Goal: Task Accomplishment & Management: Use online tool/utility

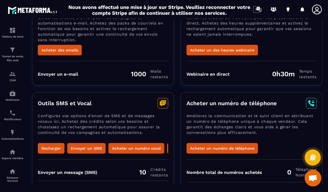
scroll to position [24, 0]
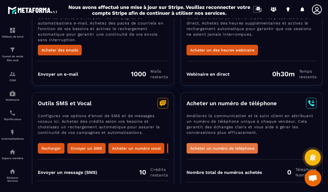
click at [213, 143] on button "Acheter un numéro de téléphone" at bounding box center [223, 148] width 72 height 11
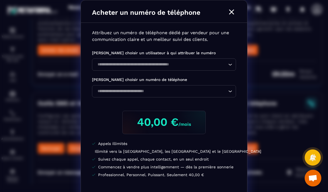
click at [50, 105] on div "Acheter un numéro de téléphone Attribuez un numéro de téléphone dédié par vende…" at bounding box center [164, 113] width 328 height 226
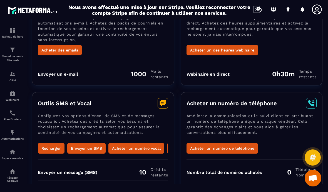
scroll to position [0, 0]
click at [83, 143] on button "Envoyer un SMS" at bounding box center [86, 148] width 38 height 11
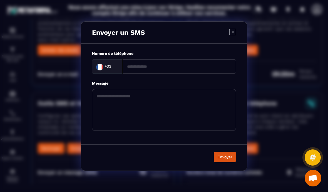
click at [51, 90] on div "Envoyer un SMS Numéro de téléphone +33 Loading... Message Envoyer" at bounding box center [164, 96] width 328 height 192
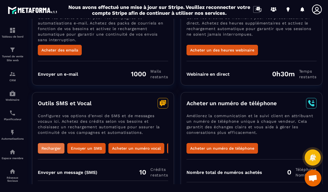
click at [49, 143] on button "Recharger" at bounding box center [51, 148] width 27 height 11
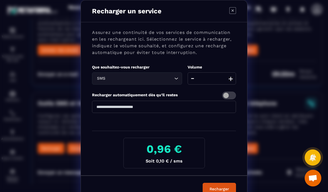
click at [105, 81] on div "SMS" at bounding box center [134, 78] width 78 height 6
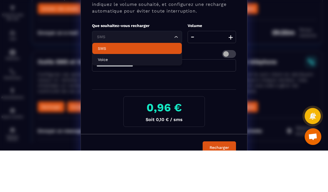
click at [99, 87] on p "SMS" at bounding box center [137, 90] width 78 height 6
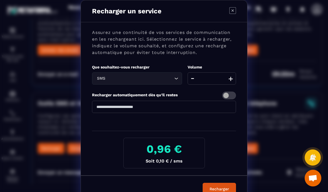
click at [232, 80] on button "+" at bounding box center [231, 78] width 8 height 12
click at [234, 82] on button "+" at bounding box center [231, 78] width 8 height 12
click at [232, 84] on button "+" at bounding box center [231, 78] width 8 height 12
click at [234, 81] on button "+" at bounding box center [231, 78] width 8 height 12
click at [235, 80] on button "+" at bounding box center [231, 78] width 8 height 12
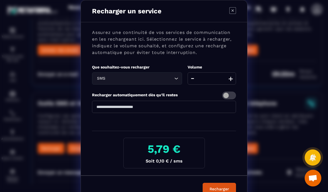
click at [234, 80] on button "+" at bounding box center [231, 78] width 8 height 12
click at [235, 78] on input "**" at bounding box center [212, 78] width 48 height 12
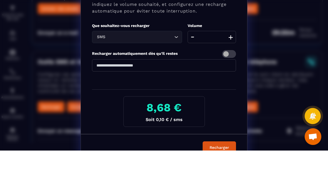
click at [232, 72] on button "+" at bounding box center [231, 78] width 8 height 12
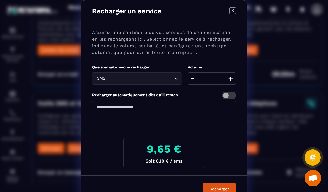
click at [232, 66] on div "Volume" at bounding box center [212, 66] width 48 height 5
click at [232, 77] on button "+" at bounding box center [231, 78] width 8 height 12
click at [231, 75] on button "+" at bounding box center [231, 78] width 8 height 12
click at [231, 76] on button "+" at bounding box center [231, 78] width 8 height 12
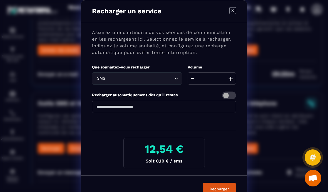
click at [231, 76] on button "+" at bounding box center [231, 78] width 8 height 12
click at [232, 77] on button "+" at bounding box center [231, 78] width 8 height 12
click at [232, 76] on button "+" at bounding box center [231, 78] width 8 height 12
click at [232, 78] on button "+" at bounding box center [231, 78] width 8 height 12
click at [232, 77] on button "+" at bounding box center [231, 78] width 8 height 12
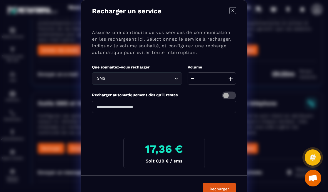
click at [231, 77] on button "+" at bounding box center [231, 78] width 8 height 12
click at [232, 77] on button "+" at bounding box center [231, 78] width 8 height 12
click at [232, 76] on button "+" at bounding box center [231, 78] width 8 height 12
click at [233, 75] on button "+" at bounding box center [231, 78] width 8 height 12
click at [232, 75] on button "+" at bounding box center [231, 78] width 8 height 12
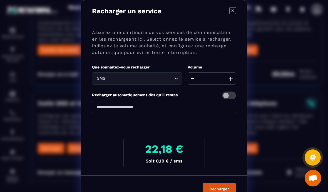
click at [233, 74] on button "+" at bounding box center [231, 78] width 8 height 12
click at [232, 75] on button "+" at bounding box center [231, 78] width 8 height 12
click at [233, 75] on button "+" at bounding box center [231, 78] width 8 height 12
click at [232, 75] on button "+" at bounding box center [231, 78] width 8 height 12
click at [233, 74] on button "+" at bounding box center [231, 78] width 8 height 12
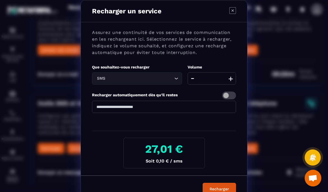
click at [234, 75] on button "+" at bounding box center [231, 78] width 8 height 12
click at [233, 74] on button "+" at bounding box center [231, 78] width 8 height 12
click at [233, 75] on button "+" at bounding box center [231, 78] width 8 height 12
click at [233, 76] on button "+" at bounding box center [231, 78] width 8 height 12
click at [233, 75] on button "+" at bounding box center [231, 78] width 8 height 12
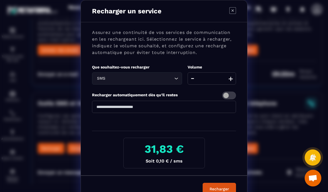
click at [233, 75] on button "+" at bounding box center [231, 78] width 8 height 12
click at [233, 73] on button "+" at bounding box center [231, 78] width 8 height 12
click at [233, 75] on button "+" at bounding box center [231, 78] width 8 height 12
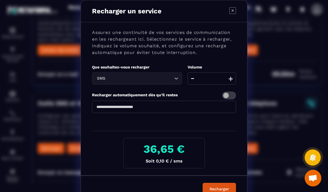
click at [233, 76] on button "+" at bounding box center [231, 78] width 8 height 12
click at [233, 75] on button "+" at bounding box center [231, 78] width 8 height 12
click at [232, 74] on button "+" at bounding box center [231, 78] width 8 height 12
click at [233, 74] on button "+" at bounding box center [231, 78] width 8 height 12
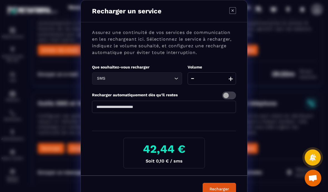
click at [233, 73] on button "+" at bounding box center [231, 78] width 8 height 12
click at [233, 74] on button "+" at bounding box center [231, 78] width 8 height 12
click at [234, 74] on button "+" at bounding box center [231, 78] width 8 height 12
click at [233, 73] on button "+" at bounding box center [231, 78] width 8 height 12
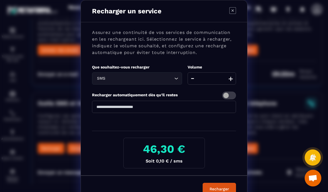
click at [233, 74] on button "+" at bounding box center [231, 78] width 8 height 12
click at [234, 73] on button "+" at bounding box center [231, 78] width 8 height 12
click at [233, 73] on button "+" at bounding box center [231, 78] width 8 height 12
click at [234, 73] on button "+" at bounding box center [231, 78] width 8 height 12
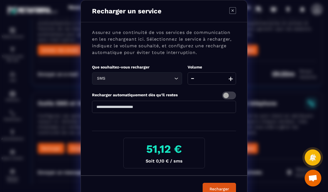
click at [232, 74] on button "+" at bounding box center [231, 78] width 8 height 12
click at [232, 75] on button "+" at bounding box center [231, 78] width 8 height 12
click at [231, 75] on button "+" at bounding box center [231, 78] width 8 height 12
click at [232, 75] on button "+" at bounding box center [231, 78] width 8 height 12
click at [231, 75] on button "+" at bounding box center [231, 78] width 8 height 12
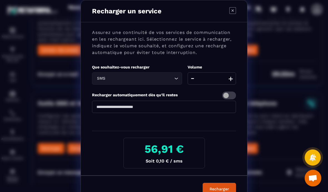
click at [220, 75] on input "***" at bounding box center [212, 78] width 48 height 12
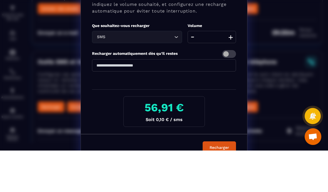
click at [229, 72] on button "+" at bounding box center [231, 78] width 8 height 12
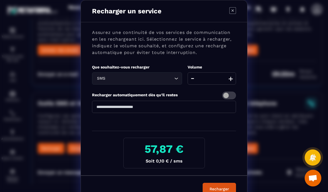
click at [233, 79] on button "+" at bounding box center [231, 78] width 8 height 12
click at [232, 78] on button "+" at bounding box center [231, 78] width 8 height 12
click at [234, 75] on button "+" at bounding box center [231, 78] width 8 height 12
click at [233, 75] on button "+" at bounding box center [231, 78] width 8 height 12
click at [234, 74] on button "+" at bounding box center [231, 78] width 8 height 12
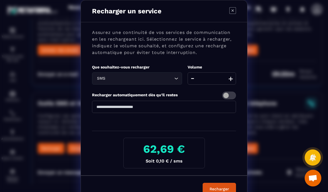
click at [233, 75] on button "+" at bounding box center [231, 78] width 8 height 12
click at [235, 73] on input "***" at bounding box center [212, 78] width 48 height 12
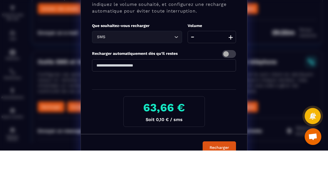
click at [233, 72] on button "+" at bounding box center [231, 78] width 8 height 12
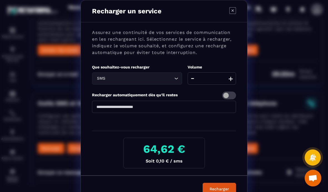
click at [233, 73] on button "+" at bounding box center [231, 78] width 8 height 12
click at [234, 73] on button "+" at bounding box center [231, 78] width 8 height 12
click at [231, 77] on button "+" at bounding box center [231, 78] width 8 height 12
click at [232, 73] on button "+" at bounding box center [231, 78] width 8 height 12
click at [232, 74] on button "+" at bounding box center [231, 78] width 8 height 12
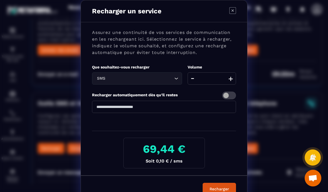
click at [232, 75] on button "+" at bounding box center [231, 78] width 8 height 12
click at [233, 74] on button "+" at bounding box center [231, 78] width 8 height 12
click at [233, 75] on button "+" at bounding box center [231, 78] width 8 height 12
click at [232, 76] on button "+" at bounding box center [231, 78] width 8 height 12
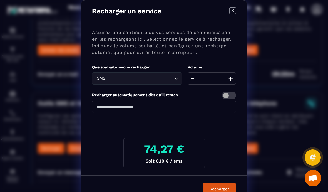
click at [232, 76] on button "+" at bounding box center [231, 78] width 8 height 12
click at [232, 77] on button "+" at bounding box center [231, 78] width 8 height 12
click at [232, 76] on button "+" at bounding box center [231, 78] width 8 height 12
click at [232, 77] on button "+" at bounding box center [231, 78] width 8 height 12
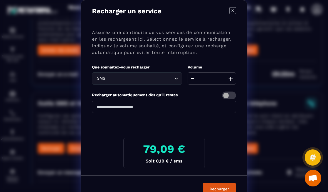
click at [232, 77] on button "+" at bounding box center [231, 78] width 8 height 12
click at [232, 76] on button "+" at bounding box center [231, 78] width 8 height 12
click at [232, 77] on button "+" at bounding box center [231, 78] width 8 height 12
click at [233, 76] on button "+" at bounding box center [231, 78] width 8 height 12
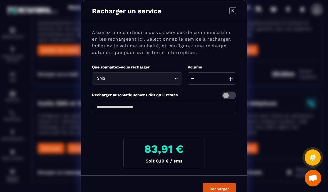
click at [233, 77] on button "+" at bounding box center [231, 78] width 8 height 12
click at [232, 78] on button "+" at bounding box center [231, 78] width 8 height 12
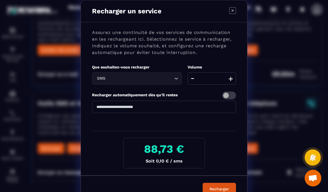
click at [232, 78] on button "+" at bounding box center [231, 78] width 8 height 12
click at [231, 78] on button "+" at bounding box center [231, 78] width 8 height 12
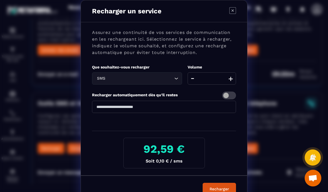
click at [232, 77] on button "+" at bounding box center [231, 78] width 8 height 12
click at [233, 79] on button "+" at bounding box center [231, 78] width 8 height 12
click at [234, 77] on button "+" at bounding box center [231, 78] width 8 height 12
click at [233, 76] on button "+" at bounding box center [231, 78] width 8 height 12
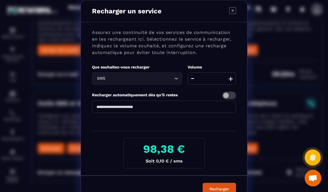
click at [233, 76] on button "+" at bounding box center [231, 78] width 8 height 12
click at [233, 75] on button "+" at bounding box center [231, 78] width 8 height 12
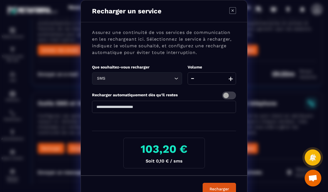
click at [233, 76] on button "+" at bounding box center [231, 78] width 8 height 12
click at [233, 75] on button "+" at bounding box center [231, 78] width 8 height 12
click at [232, 76] on button "+" at bounding box center [231, 78] width 8 height 12
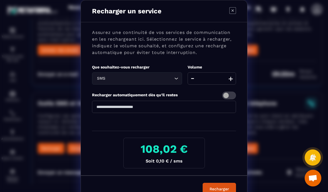
click at [233, 75] on button "+" at bounding box center [231, 78] width 8 height 12
click at [233, 74] on button "+" at bounding box center [231, 78] width 8 height 12
click at [231, 94] on span "Modal window" at bounding box center [229, 96] width 14 height 8
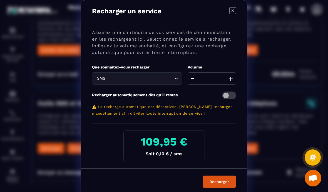
click at [236, 76] on input "****" at bounding box center [212, 78] width 48 height 12
click at [219, 78] on input "****" at bounding box center [212, 78] width 48 height 12
click at [232, 75] on button "+" at bounding box center [231, 78] width 8 height 12
click at [194, 75] on button "-" at bounding box center [192, 78] width 7 height 12
click at [219, 78] on input "****" at bounding box center [212, 78] width 48 height 12
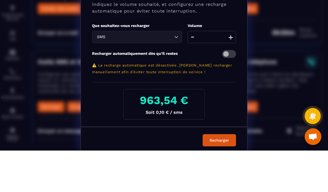
type input "*"
click at [206, 104] on p "⚠️ La recharge automatique est désactivée. [PERSON_NAME] recharger manuellement…" at bounding box center [164, 110] width 144 height 13
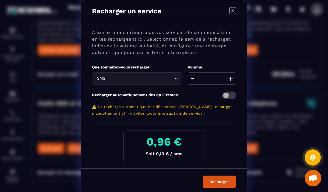
click at [102, 78] on div "SMS" at bounding box center [134, 78] width 78 height 6
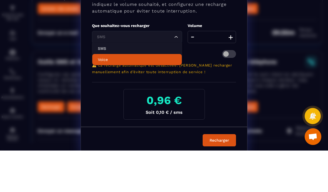
click at [99, 98] on p "Voice" at bounding box center [137, 101] width 78 height 6
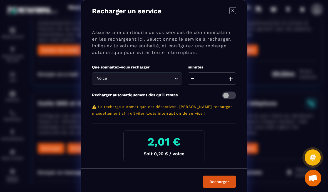
click at [104, 77] on div "Voice" at bounding box center [134, 78] width 78 height 6
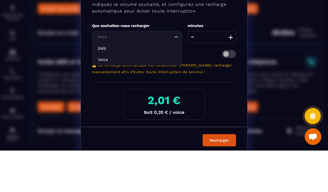
click at [102, 87] on p "SMS" at bounding box center [137, 90] width 78 height 6
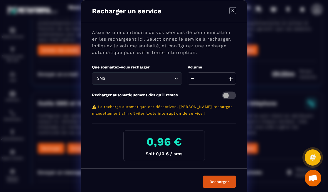
click at [219, 79] on input "**" at bounding box center [212, 78] width 48 height 12
click at [232, 73] on button "+" at bounding box center [231, 78] width 8 height 12
click at [190, 75] on button "-" at bounding box center [192, 78] width 7 height 12
click at [223, 77] on input "***" at bounding box center [212, 78] width 48 height 12
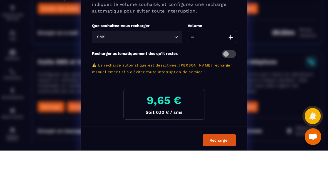
click at [220, 176] on button "Recharger" at bounding box center [219, 182] width 33 height 12
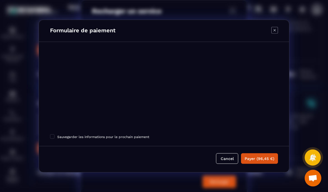
click at [277, 34] on icon "Modal window" at bounding box center [275, 30] width 7 height 7
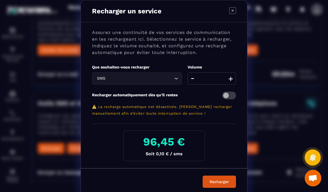
click at [235, 79] on button "+" at bounding box center [231, 78] width 8 height 12
click at [191, 78] on button "-" at bounding box center [192, 78] width 7 height 12
click at [221, 76] on input "****" at bounding box center [212, 78] width 48 height 12
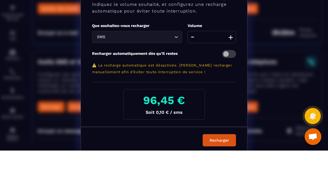
click at [234, 72] on button "+" at bounding box center [231, 78] width 8 height 12
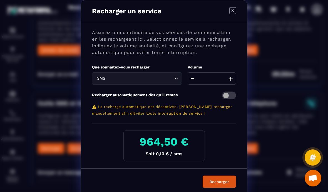
click at [240, 81] on div "Assurez une continuité de vos services de communication en les rechargeant ici.…" at bounding box center [164, 95] width 166 height 146
click at [194, 77] on button "-" at bounding box center [192, 78] width 7 height 12
click at [235, 77] on input "****" at bounding box center [212, 78] width 48 height 12
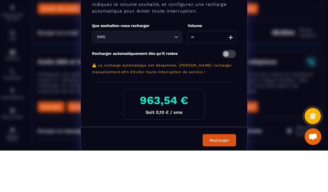
click at [231, 72] on button "+" at bounding box center [231, 78] width 8 height 12
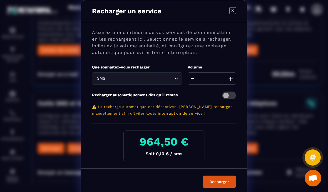
click at [222, 78] on input "*****" at bounding box center [212, 78] width 48 height 12
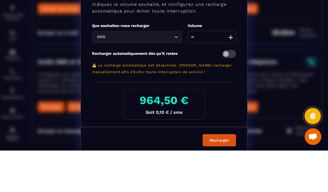
click at [232, 72] on button "+" at bounding box center [231, 78] width 8 height 12
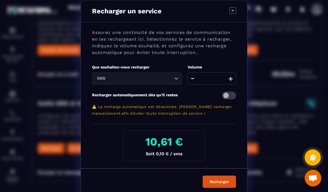
click at [190, 78] on button "-" at bounding box center [192, 78] width 7 height 12
type input "***"
click at [225, 178] on button "Recharger" at bounding box center [219, 182] width 33 height 12
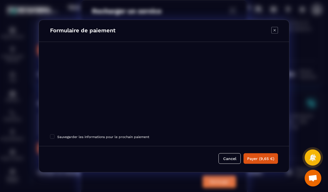
scroll to position [24, 0]
click at [273, 27] on icon "Modal window" at bounding box center [275, 30] width 7 height 7
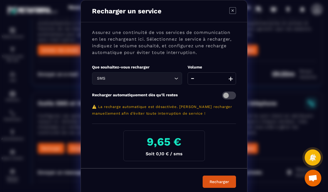
click at [234, 11] on icon "Modal window" at bounding box center [233, 10] width 7 height 7
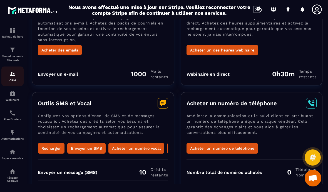
click at [15, 79] on p "CRM" at bounding box center [12, 80] width 22 height 3
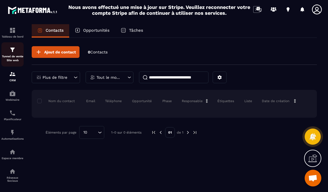
click at [16, 46] on img at bounding box center [12, 49] width 7 height 7
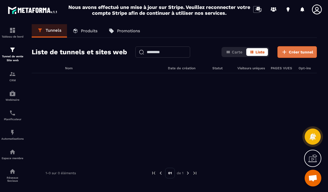
click at [299, 49] on span "Créer tunnel" at bounding box center [301, 52] width 24 height 6
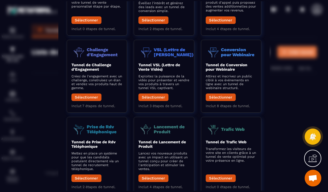
scroll to position [24, 0]
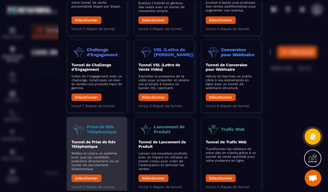
click at [92, 140] on b "Tunnel de Prise de Rdv Téléphonique" at bounding box center [94, 144] width 44 height 9
click at [80, 175] on button "Sélectionner" at bounding box center [87, 179] width 30 height 8
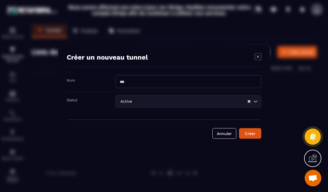
click at [128, 88] on input "Modal window" at bounding box center [188, 81] width 146 height 13
type input "**********"
click at [255, 136] on div "Créer" at bounding box center [250, 134] width 15 height 6
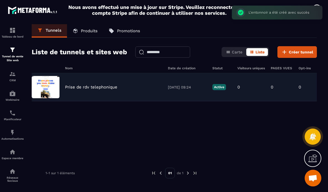
click at [80, 73] on div "Prise de rdv telephonique [DATE] 09:24 Active 0 0 0 0,00 € 0" at bounding box center [174, 87] width 285 height 28
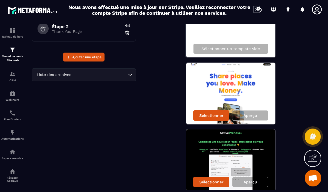
scroll to position [73, 0]
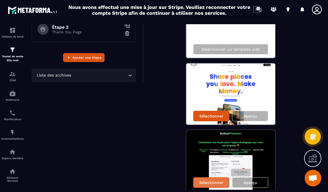
click at [215, 180] on p "Sélectionner" at bounding box center [212, 182] width 24 height 4
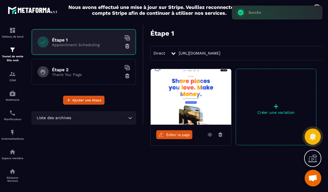
scroll to position [6, 0]
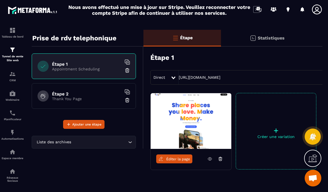
click at [278, 127] on p "+" at bounding box center [276, 131] width 80 height 8
click at [251, 157] on div "Modal window" at bounding box center [164, 68] width 328 height 192
click at [273, 102] on div "+ Créer une variation" at bounding box center [276, 131] width 81 height 77
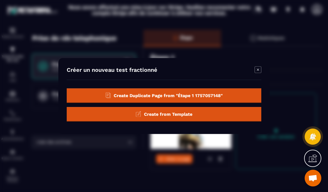
click at [216, 122] on div "Create from Template" at bounding box center [164, 114] width 195 height 14
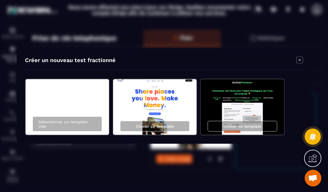
click at [258, 110] on img "Modal window" at bounding box center [242, 107] width 83 height 56
click at [255, 129] on p "Choisir ce template" at bounding box center [243, 126] width 38 height 4
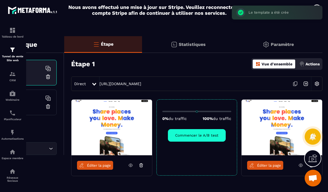
scroll to position [0, 79]
click at [288, 108] on img at bounding box center [282, 128] width 81 height 56
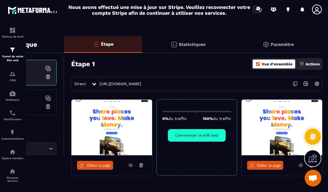
click at [275, 163] on span "Éditer la page" at bounding box center [269, 165] width 24 height 4
